Goal: Contribute content

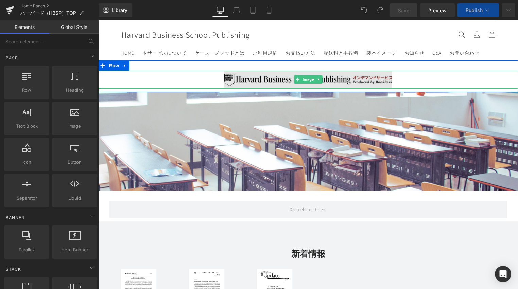
click at [245, 81] on img at bounding box center [308, 80] width 168 height 18
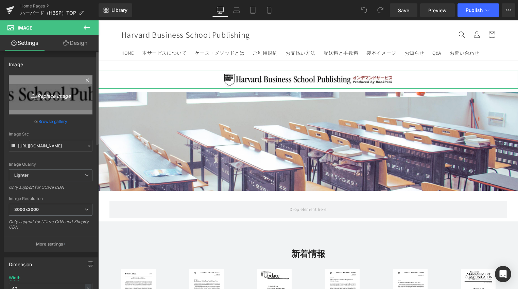
click at [49, 98] on icon "Replace Image" at bounding box center [50, 95] width 54 height 9
type input "C:\fakepath\HBSP_top_head_1.0.0.gif"
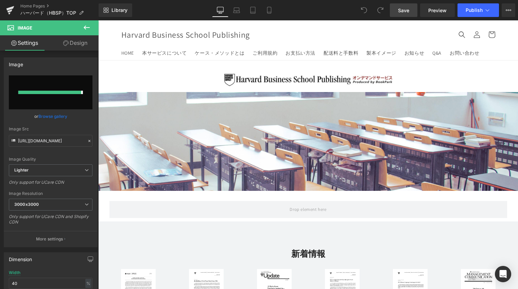
type input "[URL][DOMAIN_NAME]"
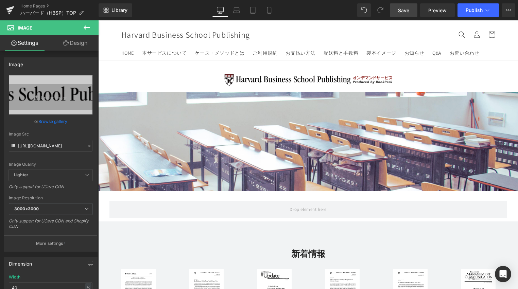
click at [410, 13] on span "Save" at bounding box center [403, 10] width 11 height 7
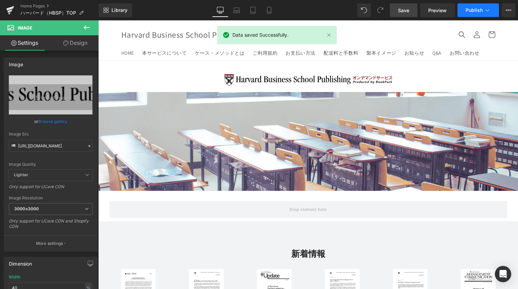
click at [470, 7] on span "Publish" at bounding box center [474, 9] width 17 height 5
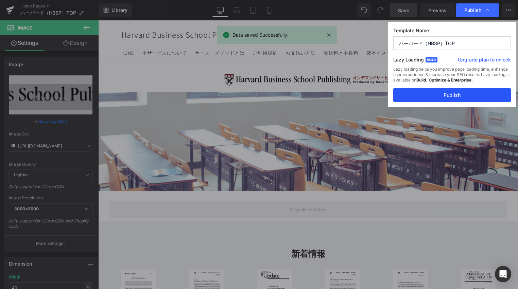
click at [445, 99] on button "Publish" at bounding box center [453, 95] width 118 height 14
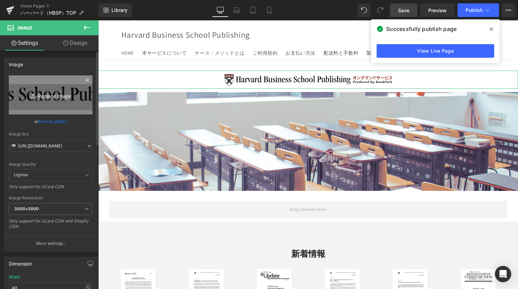
click at [31, 103] on link "Replace Image" at bounding box center [51, 95] width 84 height 39
type input "C:\fakepath\HBSP_top_head_2.0.0.png"
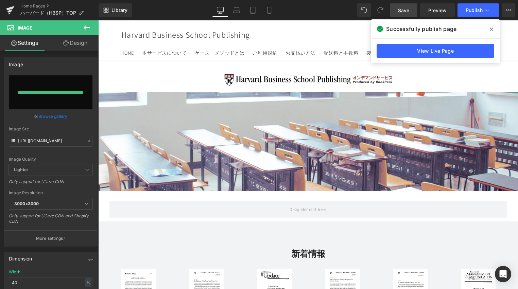
type input "[URL][DOMAIN_NAME]"
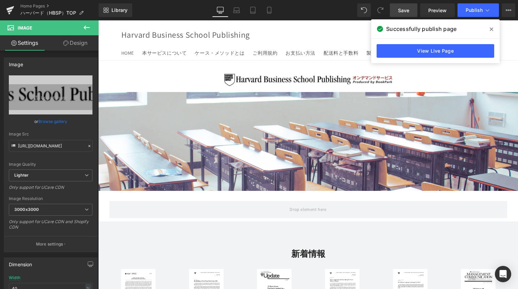
click at [402, 9] on span "Save" at bounding box center [403, 10] width 11 height 7
